Goal: Transaction & Acquisition: Book appointment/travel/reservation

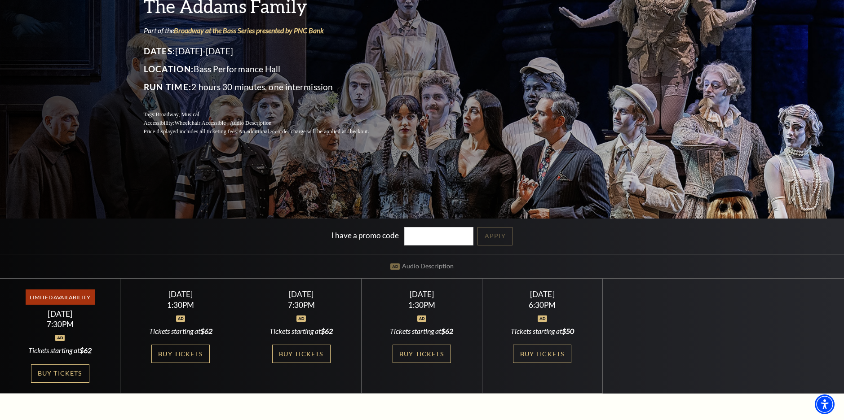
scroll to position [135, 0]
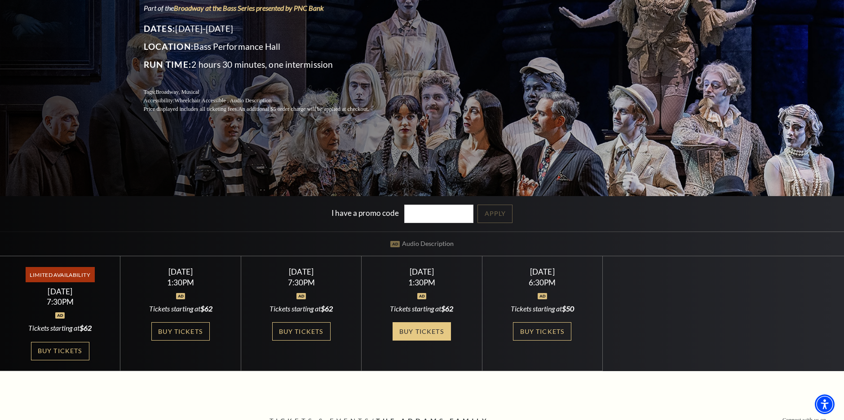
click at [408, 335] on link "Buy Tickets" at bounding box center [422, 331] width 58 height 18
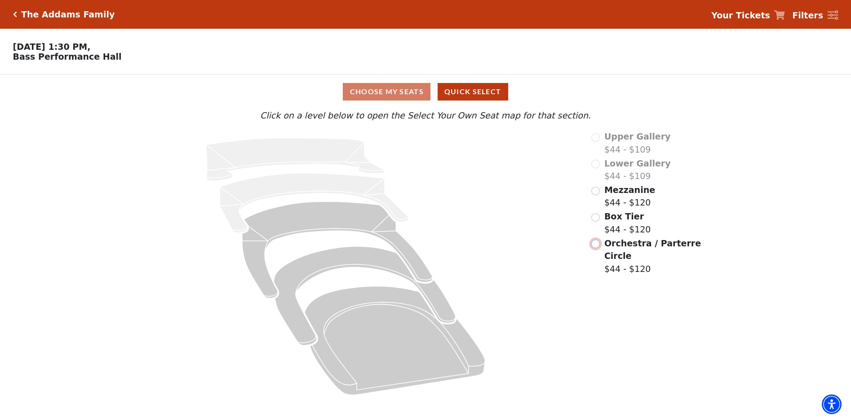
click at [596, 248] on input "Orchestra / Parterre Circle$44 - $120\a" at bounding box center [595, 244] width 9 height 9
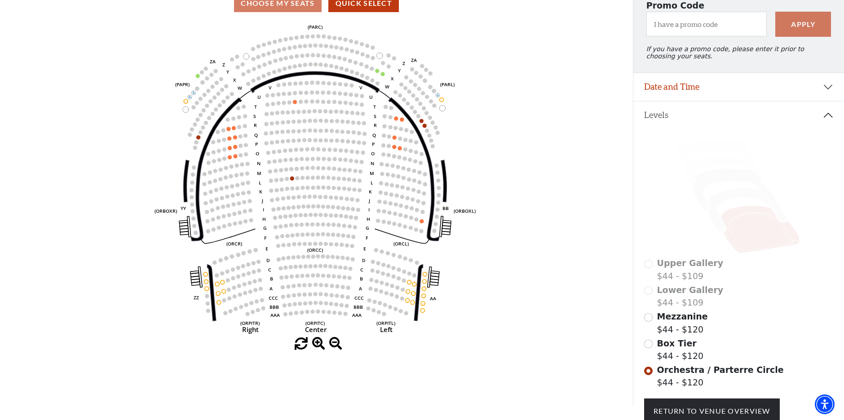
scroll to position [132, 0]
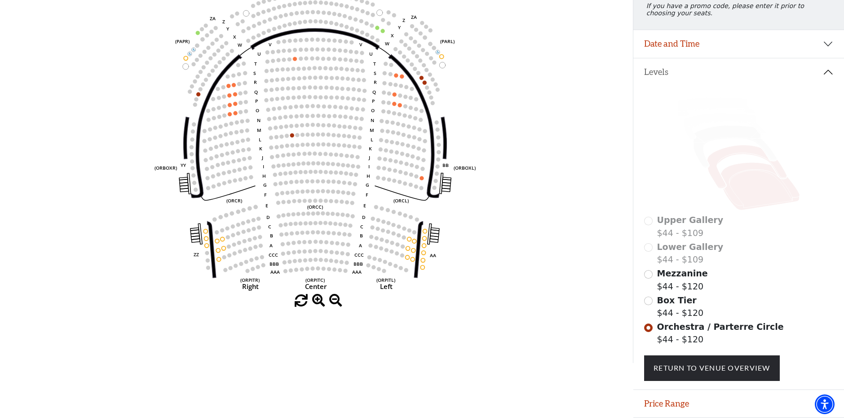
click at [717, 180] on icon at bounding box center [747, 167] width 80 height 43
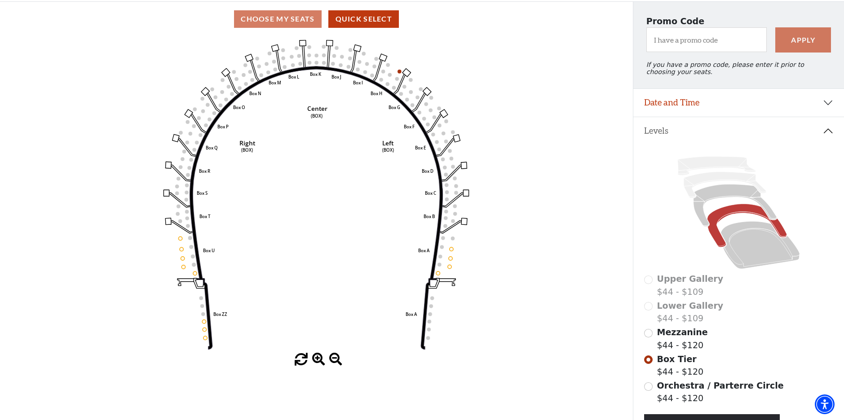
scroll to position [87, 0]
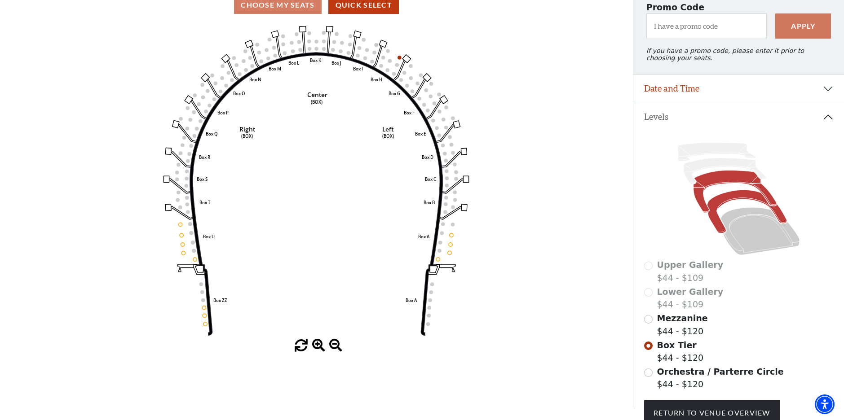
click at [701, 192] on icon at bounding box center [734, 192] width 83 height 42
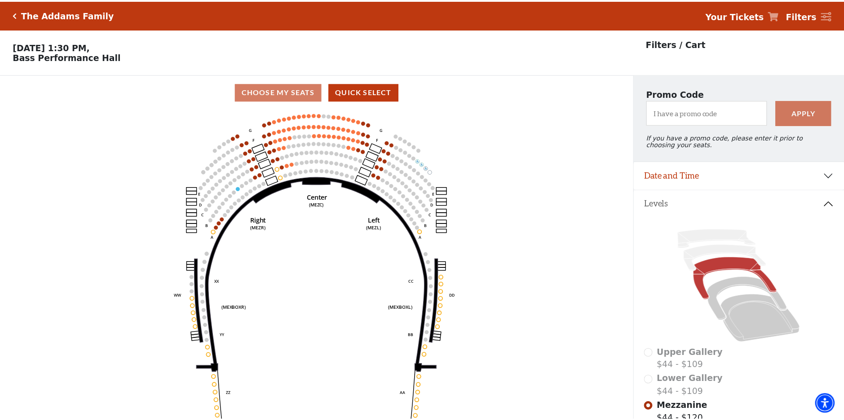
scroll to position [42, 0]
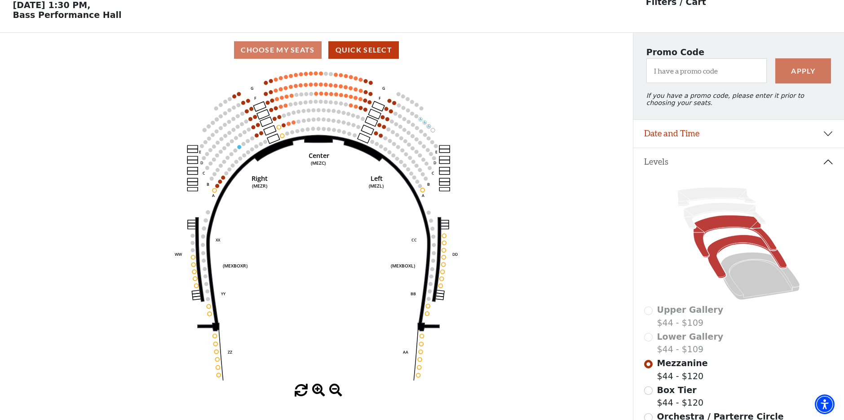
click at [755, 247] on icon at bounding box center [747, 256] width 80 height 43
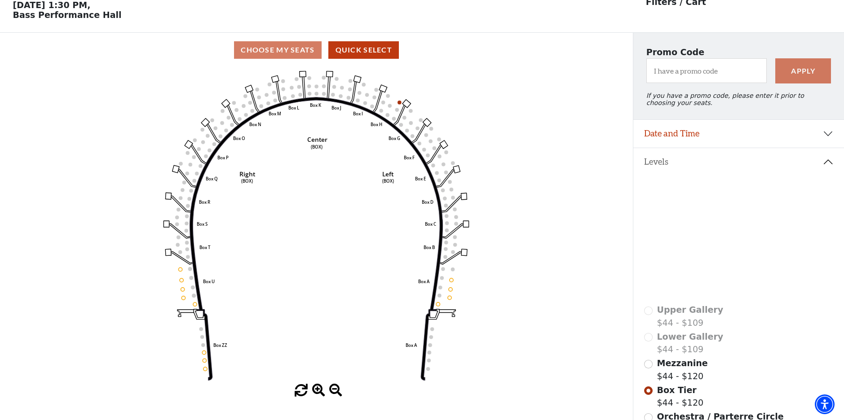
click at [756, 286] on icon at bounding box center [760, 277] width 79 height 48
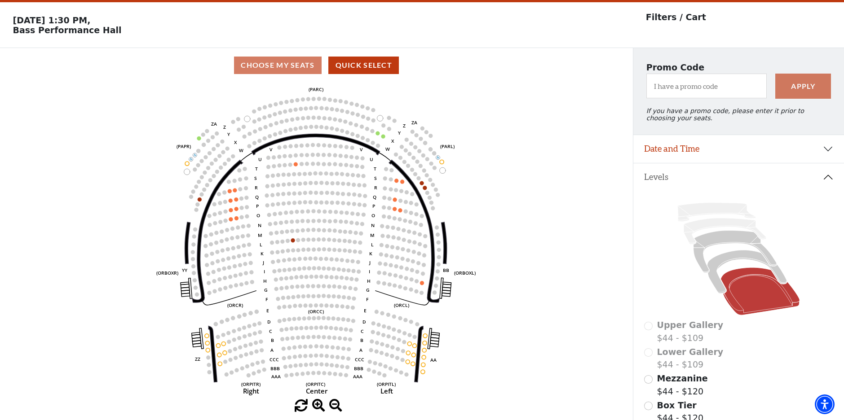
scroll to position [0, 0]
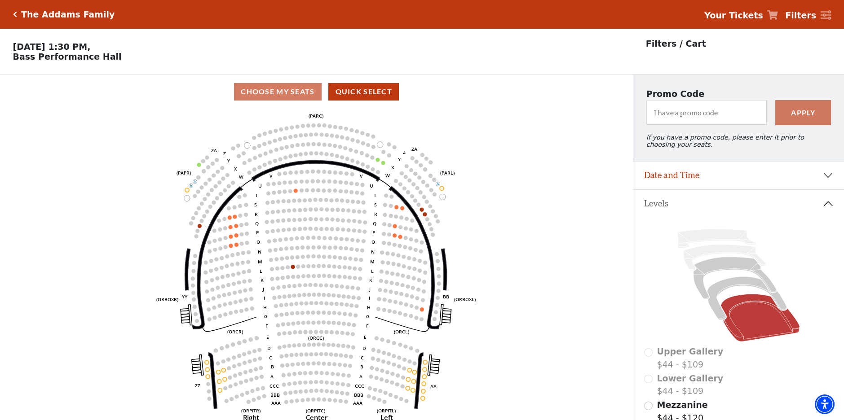
click at [24, 15] on h5 "The Addams Family" at bounding box center [67, 14] width 93 height 10
click at [14, 13] on icon "Click here to go back to filters" at bounding box center [15, 14] width 4 height 6
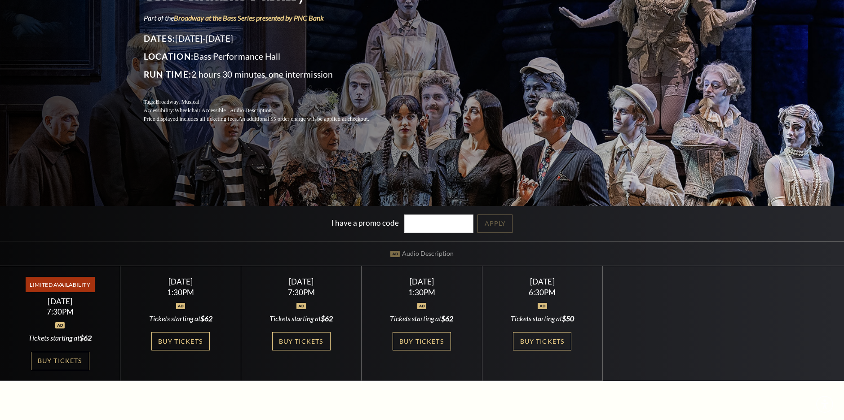
scroll to position [180, 0]
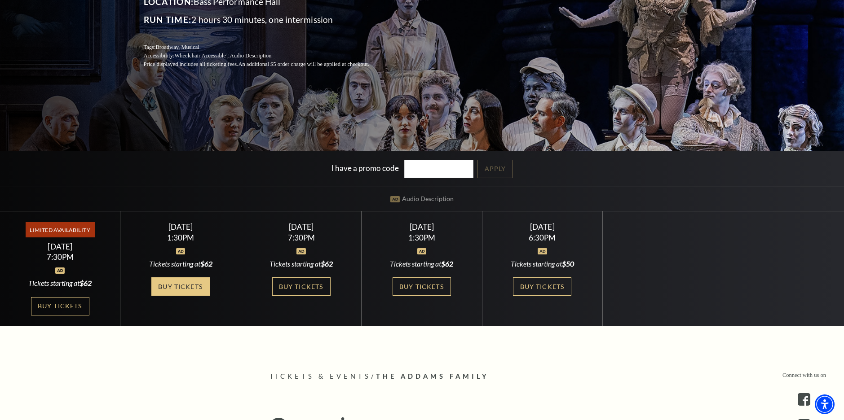
click at [185, 285] on link "Buy Tickets" at bounding box center [180, 287] width 58 height 18
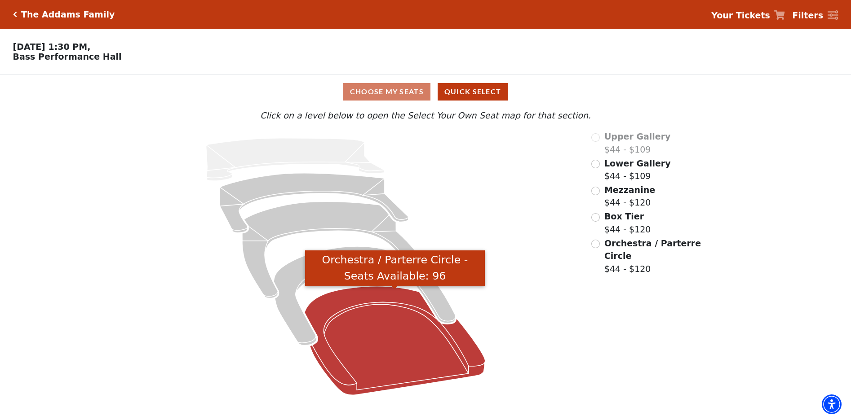
click at [375, 360] on icon "Orchestra / Parterre Circle - Seats Available: 96" at bounding box center [395, 341] width 181 height 109
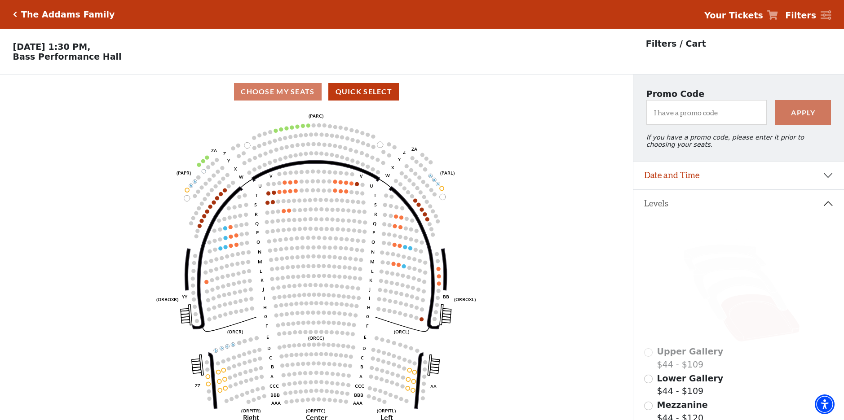
scroll to position [135, 0]
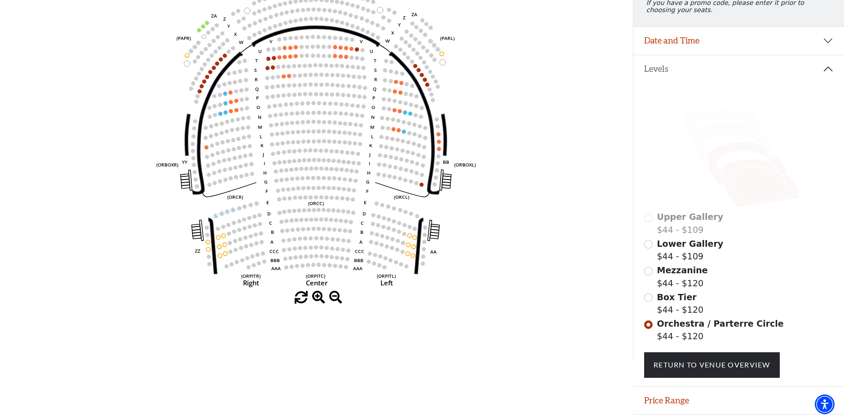
click at [715, 163] on icon at bounding box center [747, 163] width 80 height 43
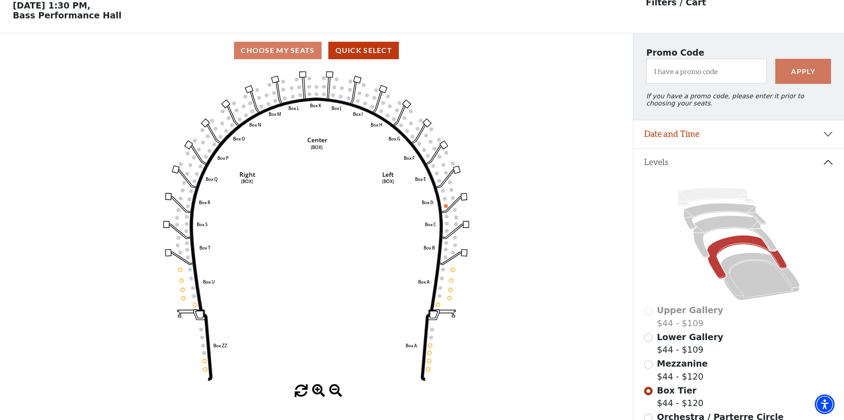
scroll to position [42, 0]
click at [723, 232] on icon at bounding box center [734, 237] width 83 height 42
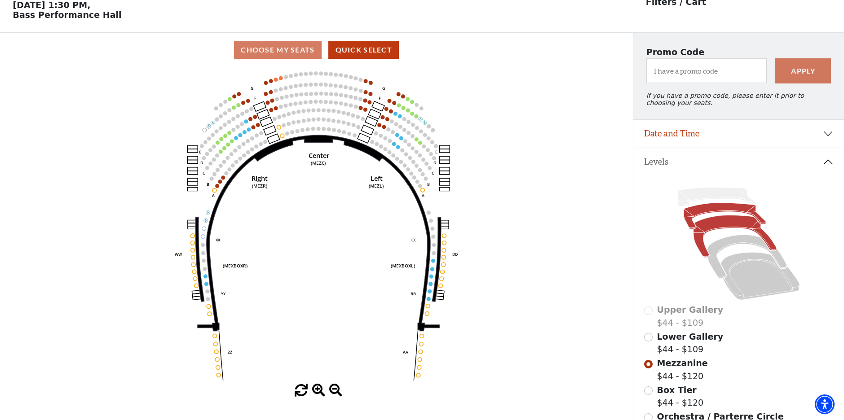
click at [719, 215] on icon at bounding box center [725, 216] width 83 height 26
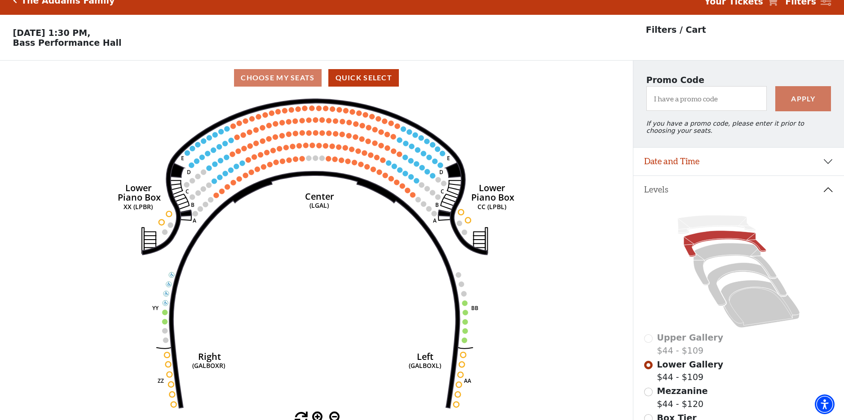
scroll to position [0, 0]
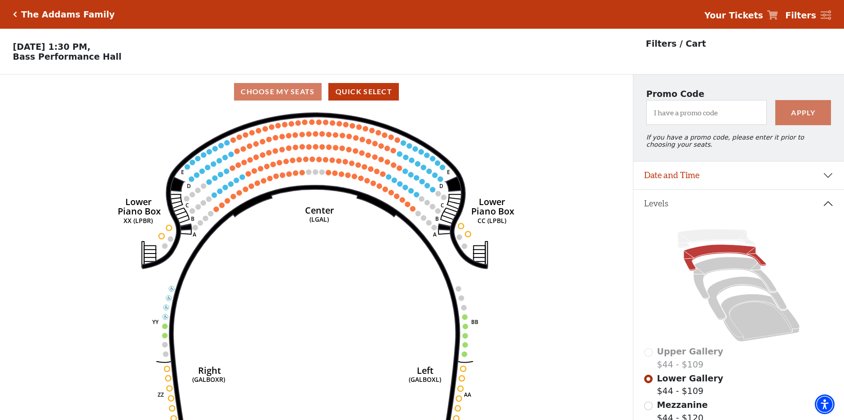
click at [14, 13] on icon "Click here to go back to filters" at bounding box center [15, 14] width 4 height 6
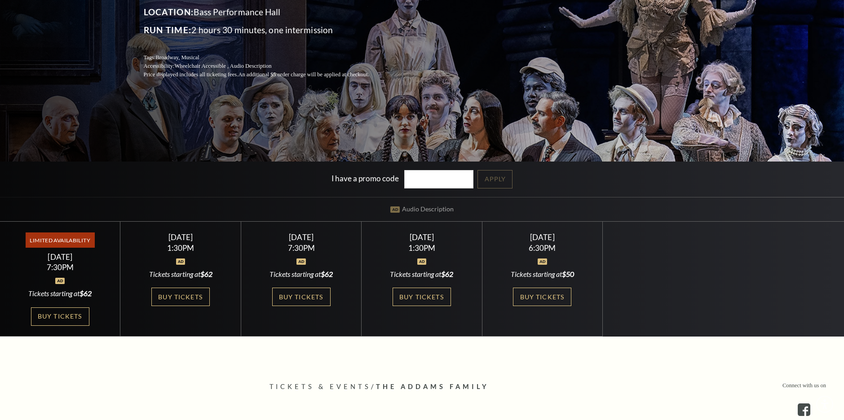
scroll to position [180, 0]
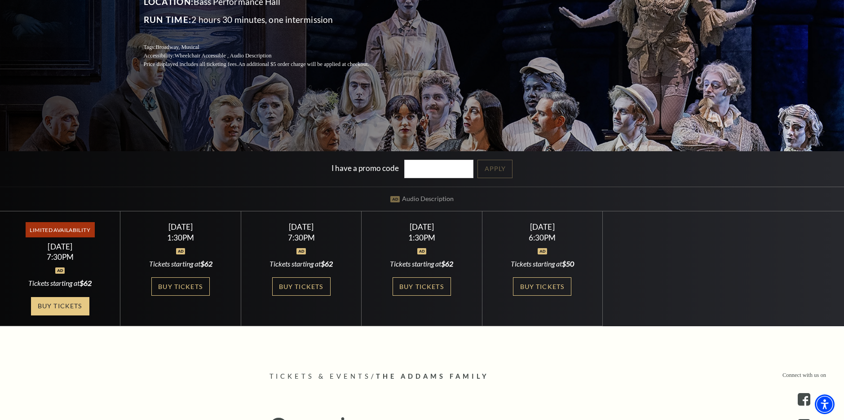
click at [58, 308] on link "Buy Tickets" at bounding box center [60, 306] width 58 height 18
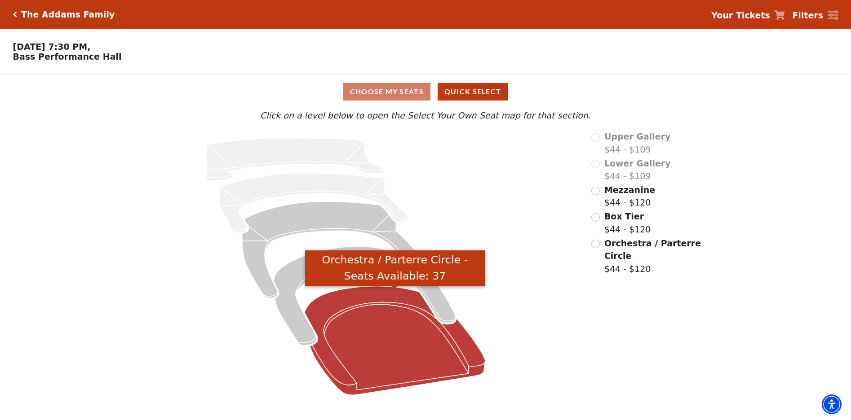
click at [339, 321] on icon "Orchestra / Parterre Circle - Seats Available: 37" at bounding box center [395, 341] width 181 height 109
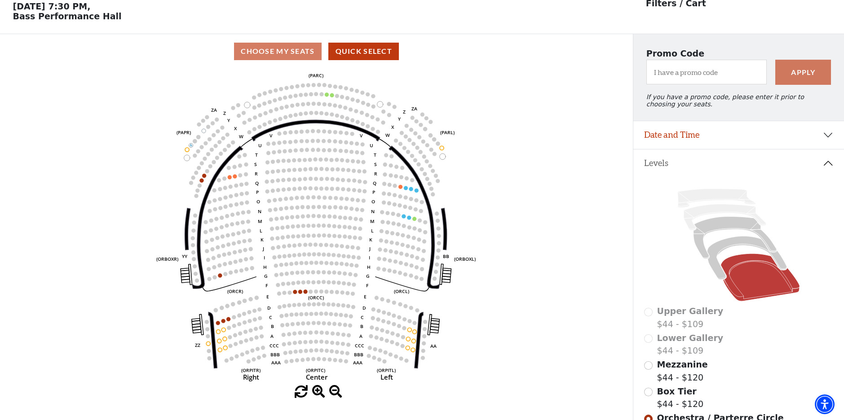
scroll to position [42, 0]
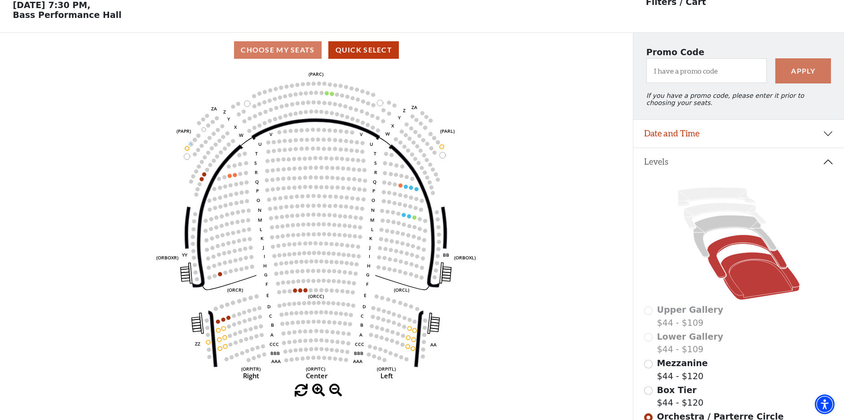
click at [728, 251] on icon at bounding box center [747, 256] width 80 height 43
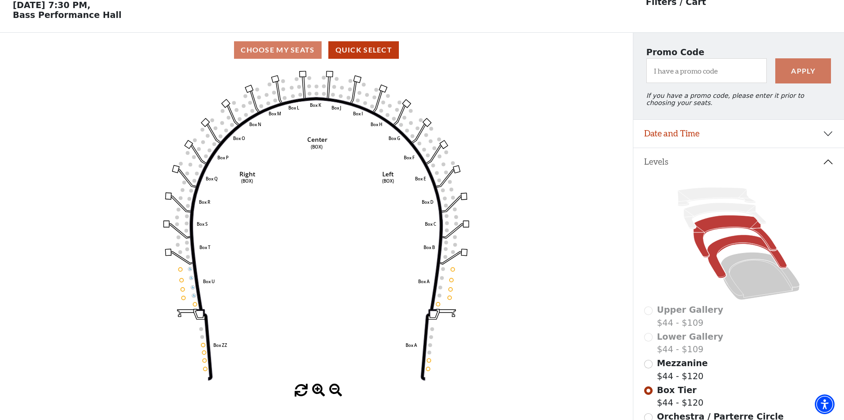
click at [725, 232] on icon at bounding box center [734, 237] width 83 height 42
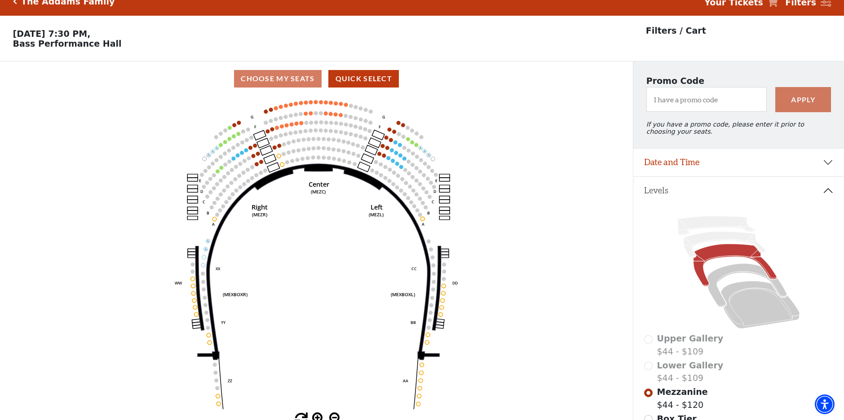
scroll to position [0, 0]
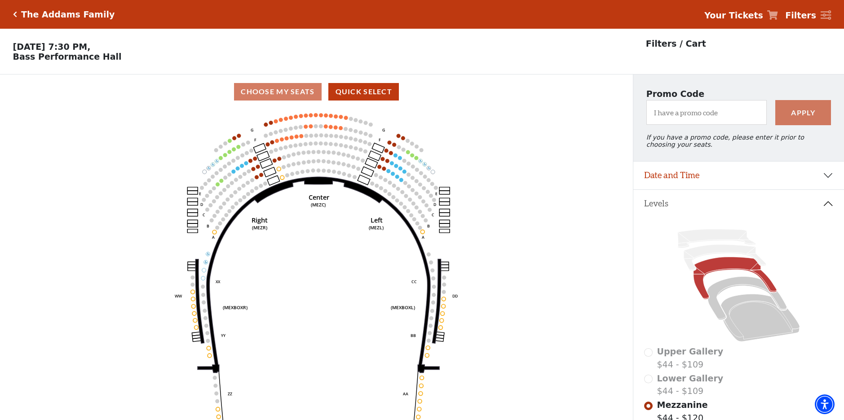
click at [13, 14] on icon "Click here to go back to filters" at bounding box center [15, 14] width 4 height 6
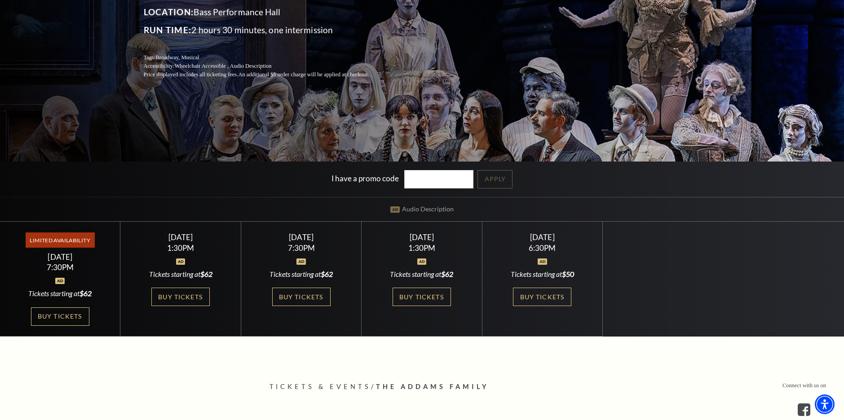
scroll to position [180, 0]
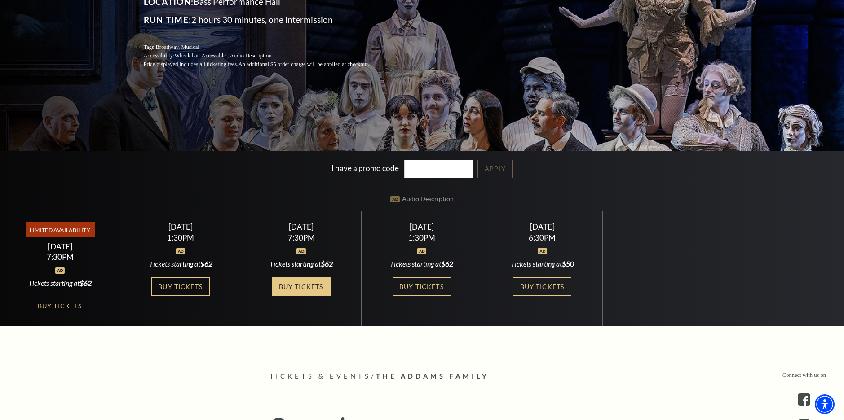
click at [290, 291] on link "Buy Tickets" at bounding box center [301, 287] width 58 height 18
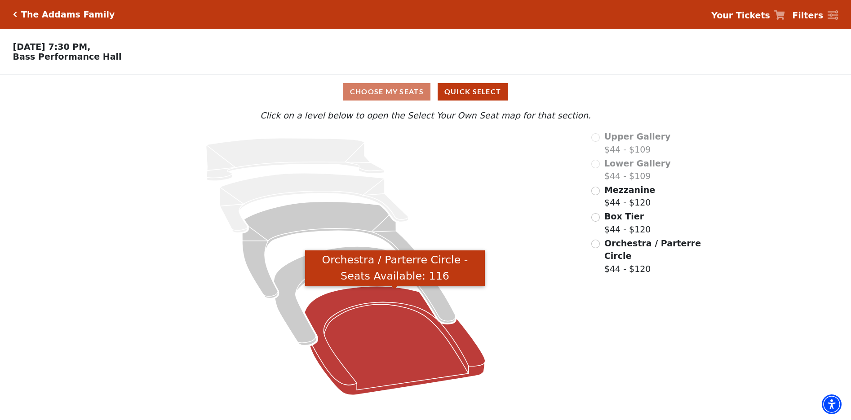
click at [415, 336] on icon "Orchestra / Parterre Circle - Seats Available: 116" at bounding box center [395, 341] width 181 height 109
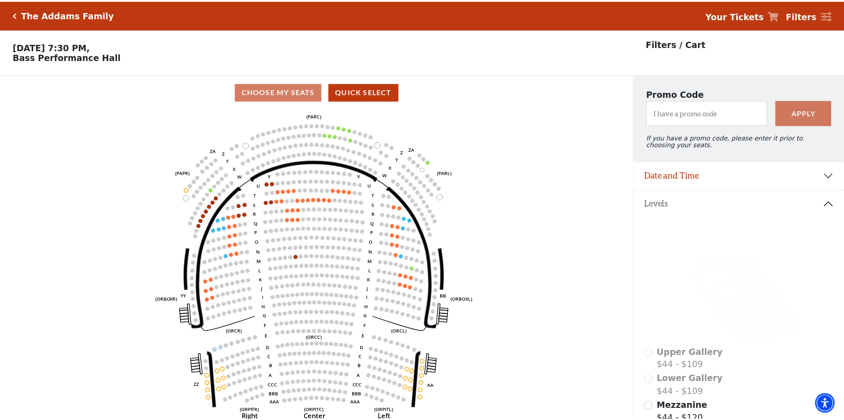
scroll to position [42, 0]
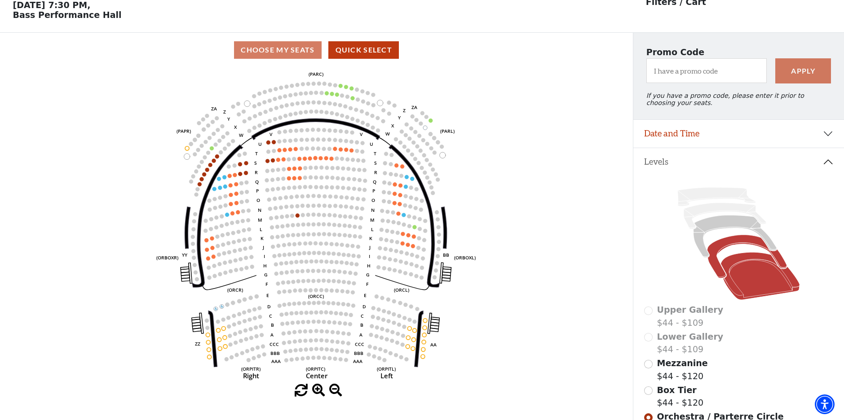
click at [737, 247] on icon at bounding box center [747, 256] width 80 height 43
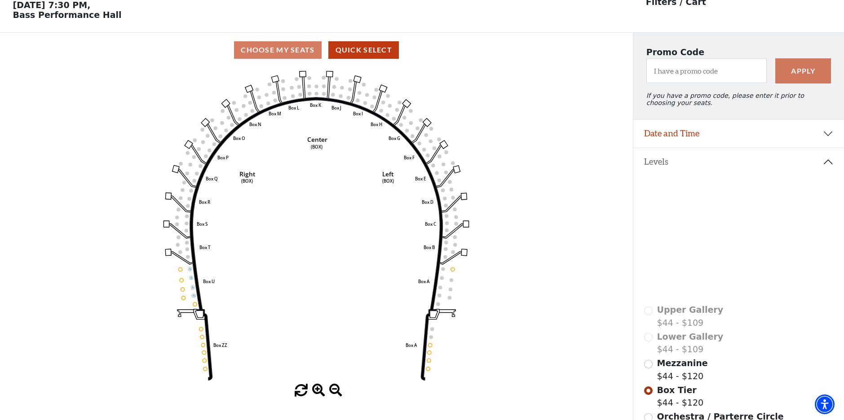
click at [725, 230] on icon at bounding box center [734, 237] width 83 height 42
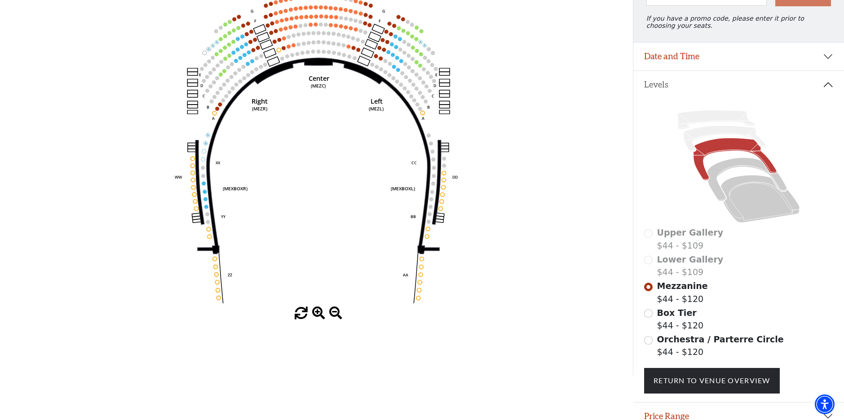
scroll to position [0, 0]
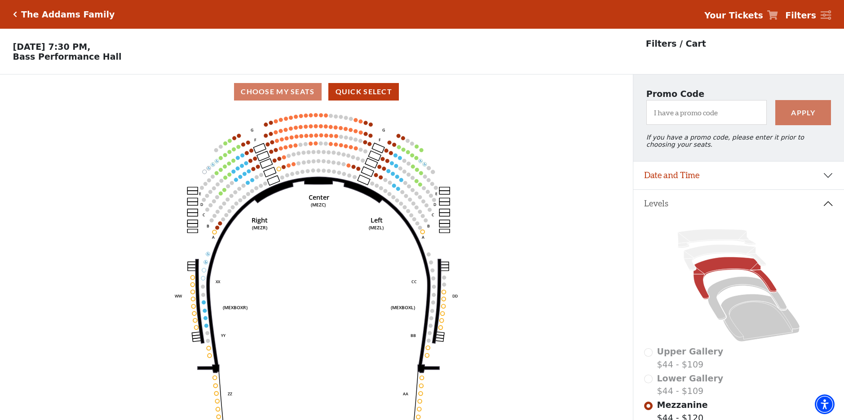
click at [14, 14] on icon "Click here to go back to filters" at bounding box center [15, 14] width 4 height 6
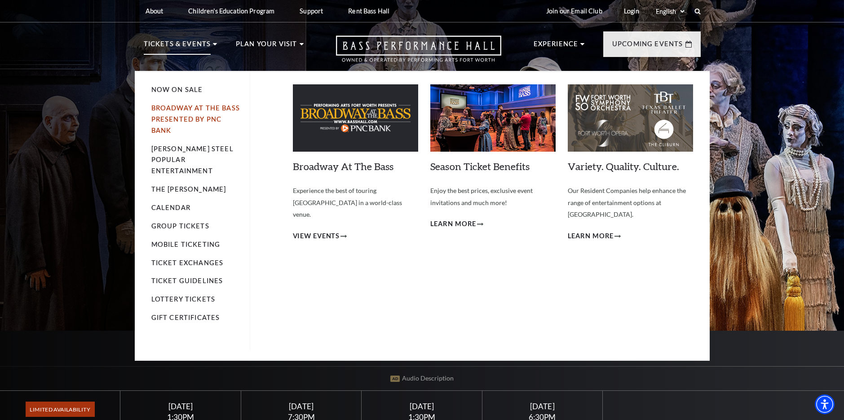
click at [171, 120] on link "Broadway At The Bass presented by PNC Bank" at bounding box center [195, 119] width 88 height 30
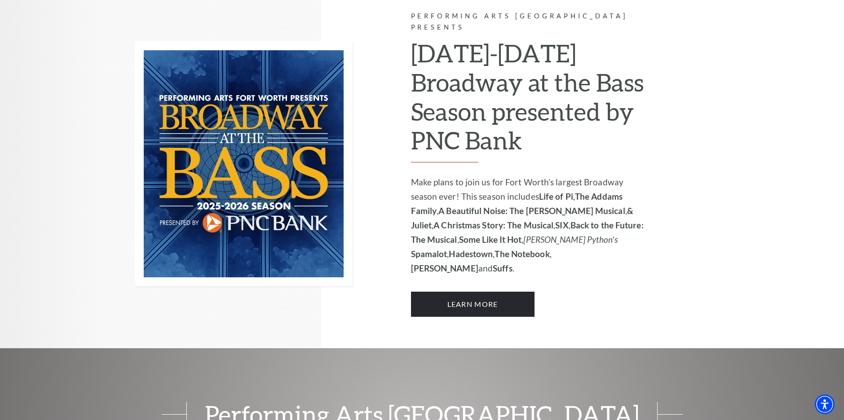
scroll to position [616, 0]
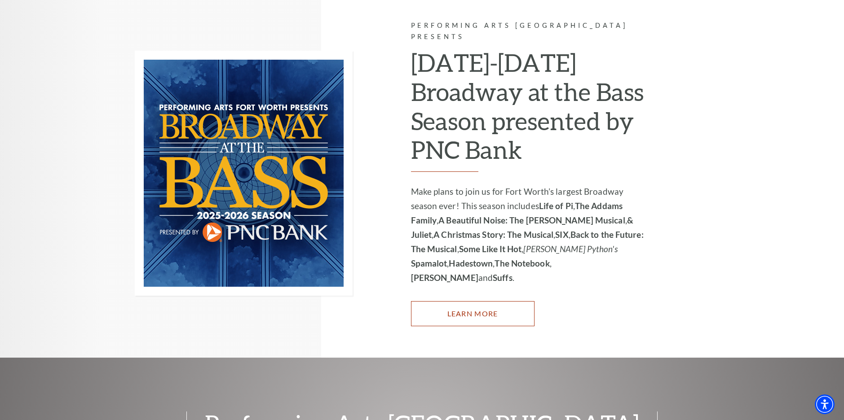
click at [465, 301] on link "Learn More" at bounding box center [473, 313] width 124 height 25
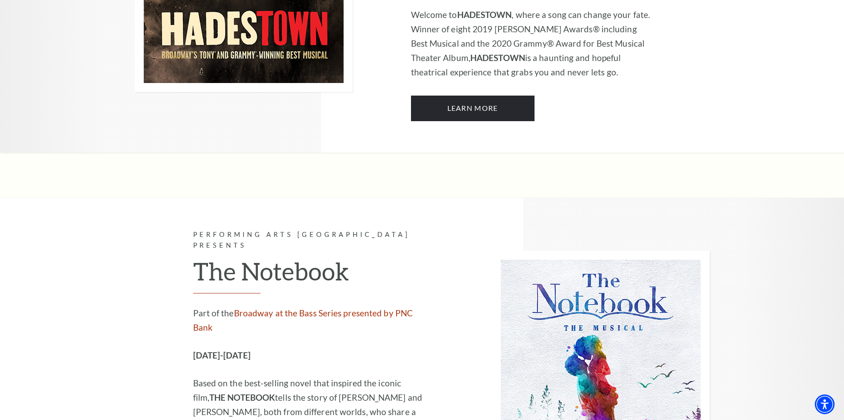
scroll to position [5390, 0]
